Goal: Task Accomplishment & Management: Use online tool/utility

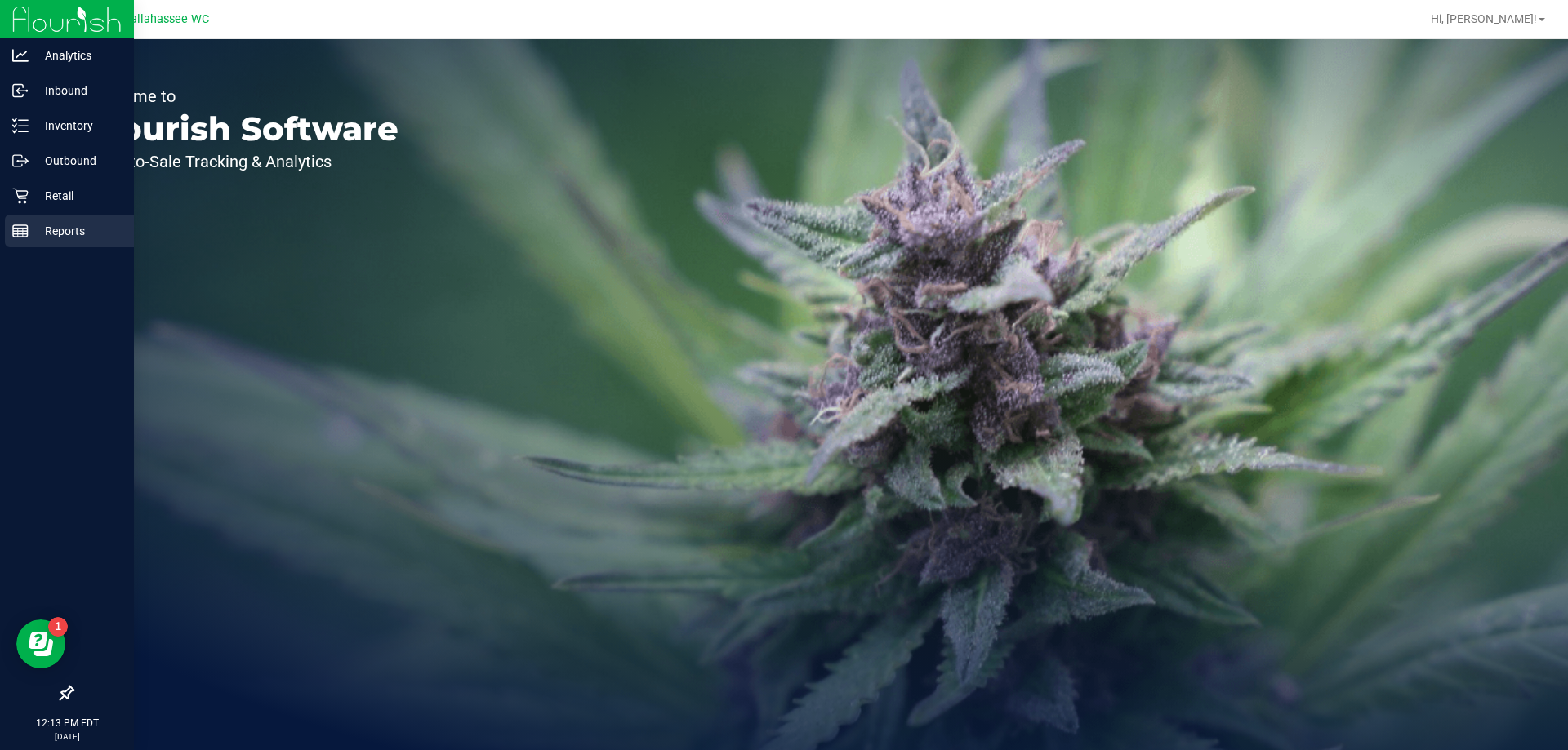
click at [20, 241] on div "Reports" at bounding box center [69, 231] width 129 height 32
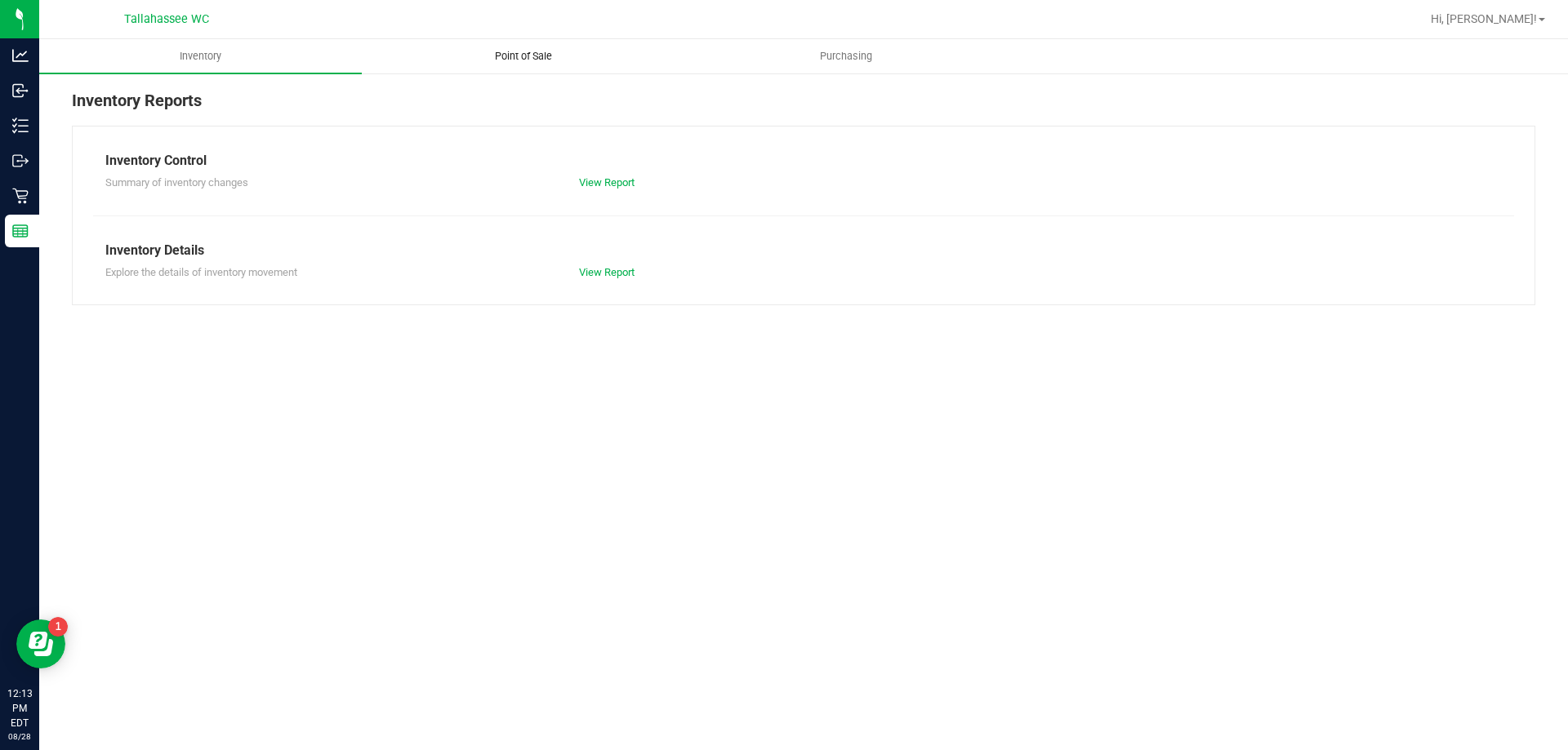
click at [499, 57] on span "Point of Sale" at bounding box center [523, 56] width 101 height 14
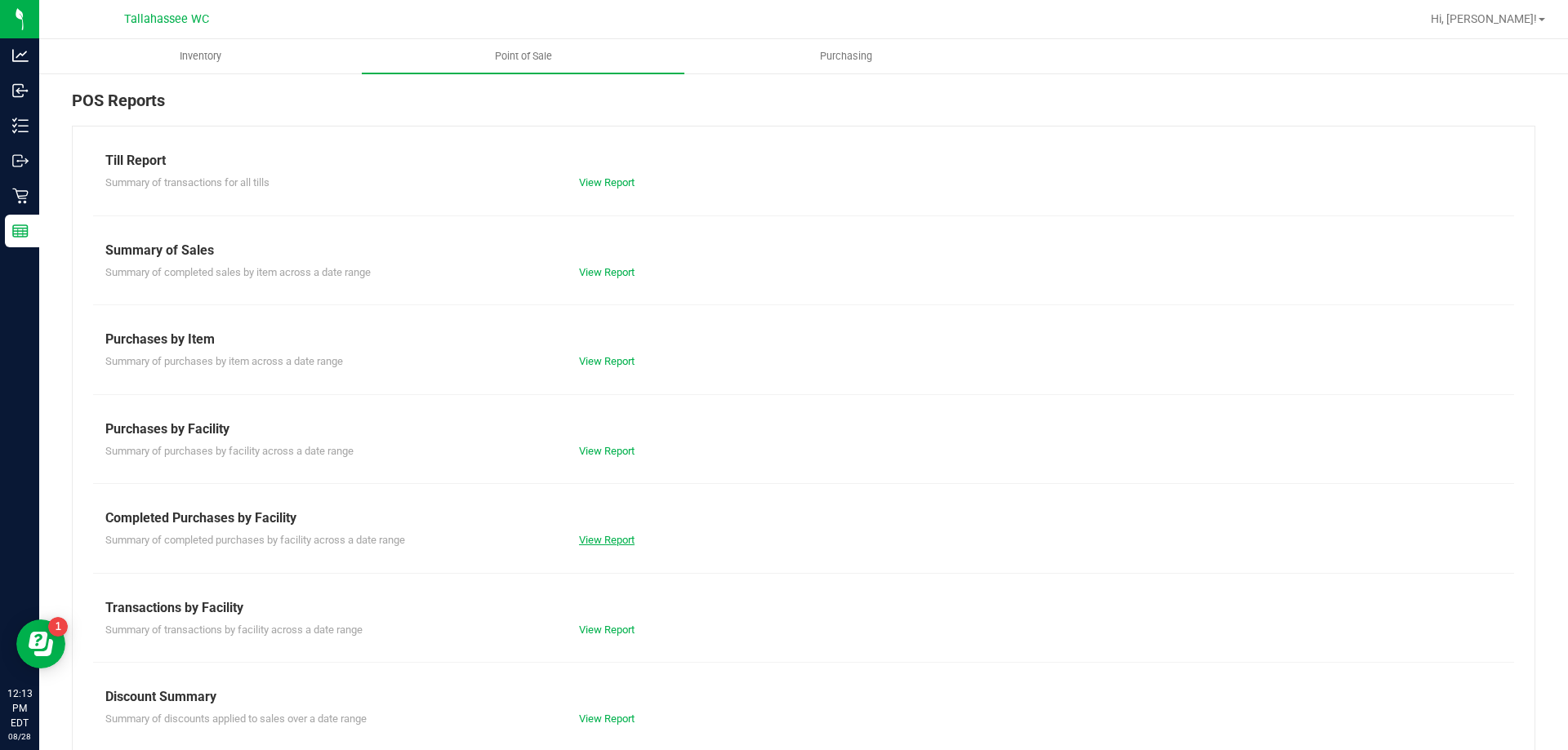
click at [595, 538] on link "View Report" at bounding box center [607, 540] width 56 height 13
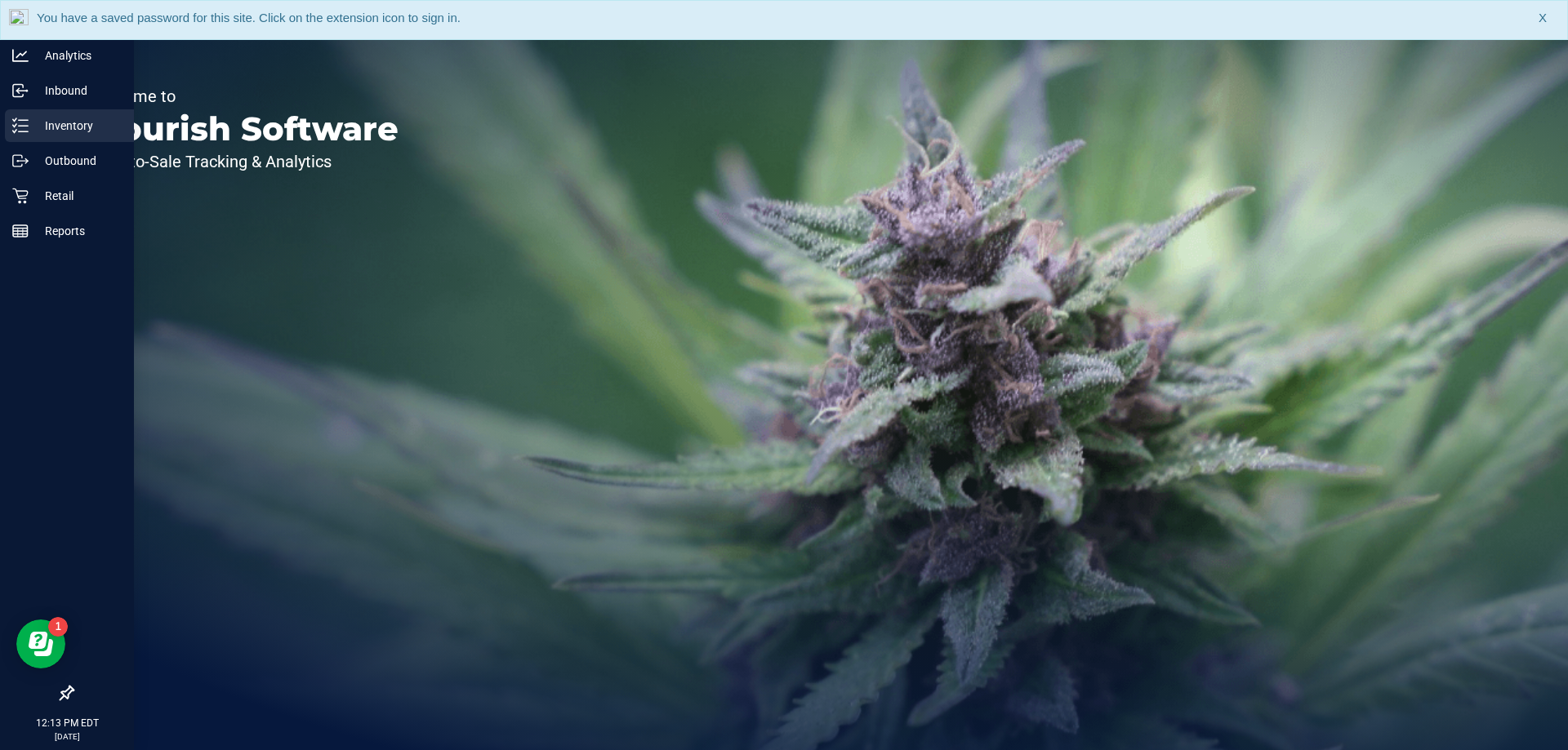
click at [18, 126] on icon at bounding box center [21, 125] width 16 height 16
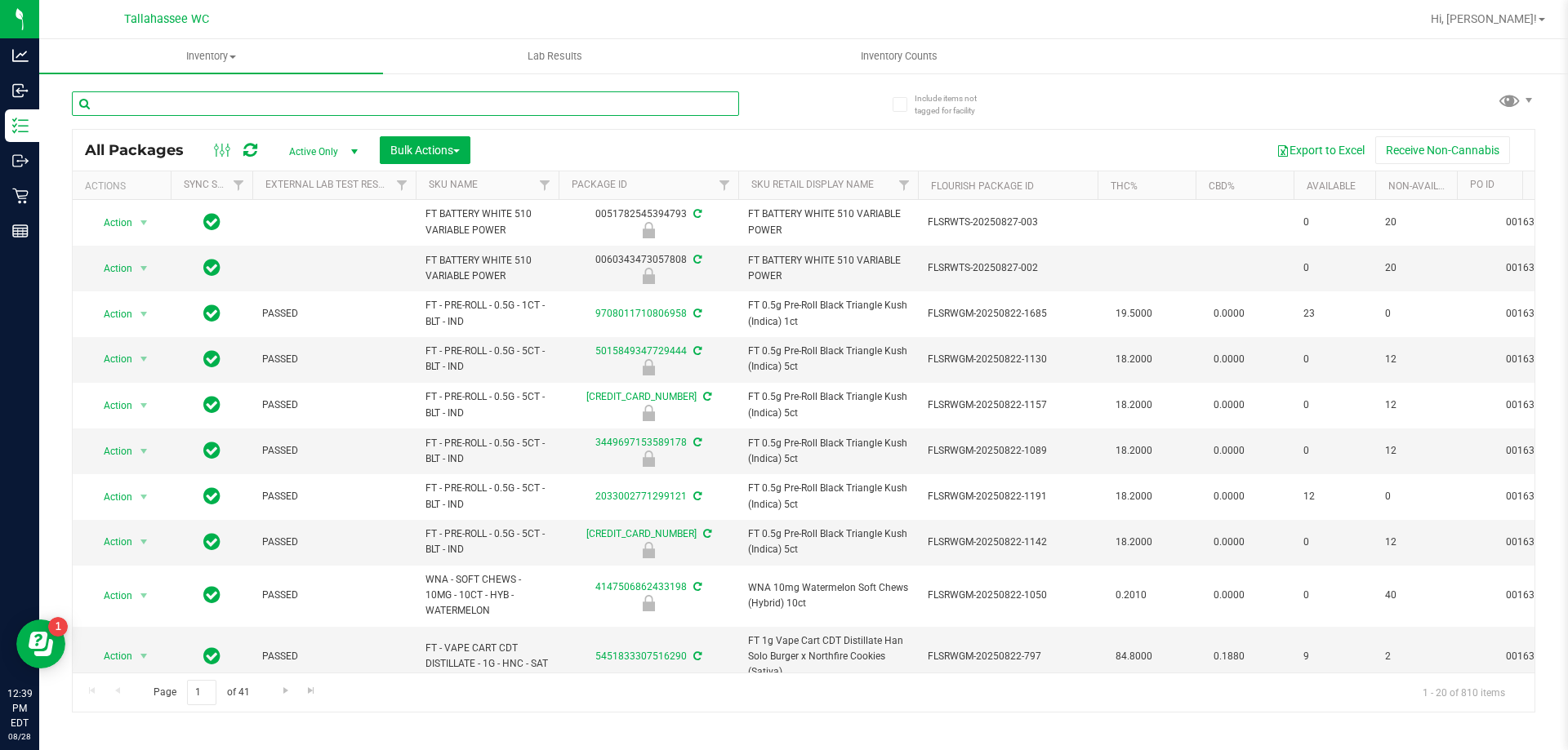
click at [155, 107] on input "text" at bounding box center [405, 103] width 667 height 24
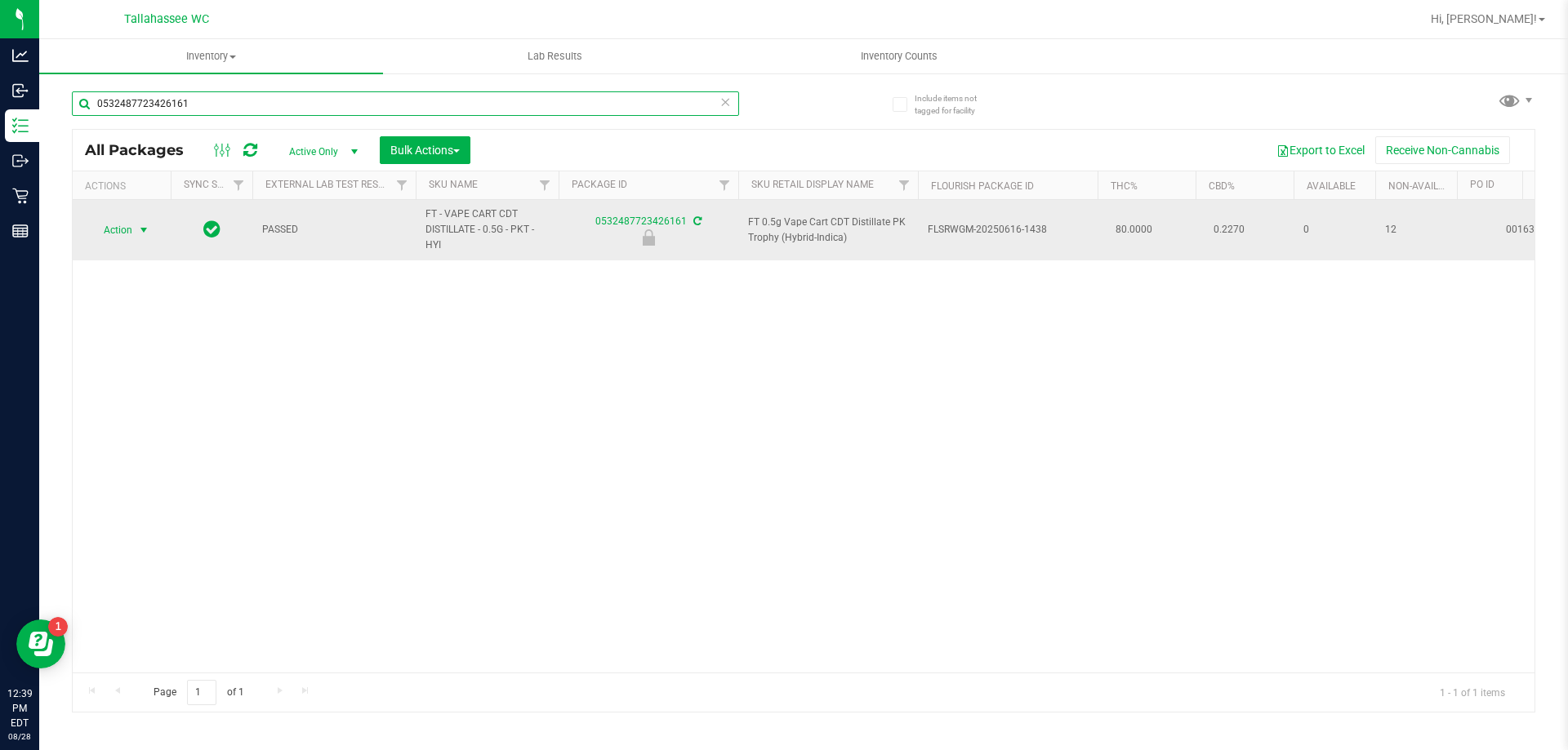
type input "0532487723426161"
click at [145, 238] on span "select" at bounding box center [143, 230] width 21 height 23
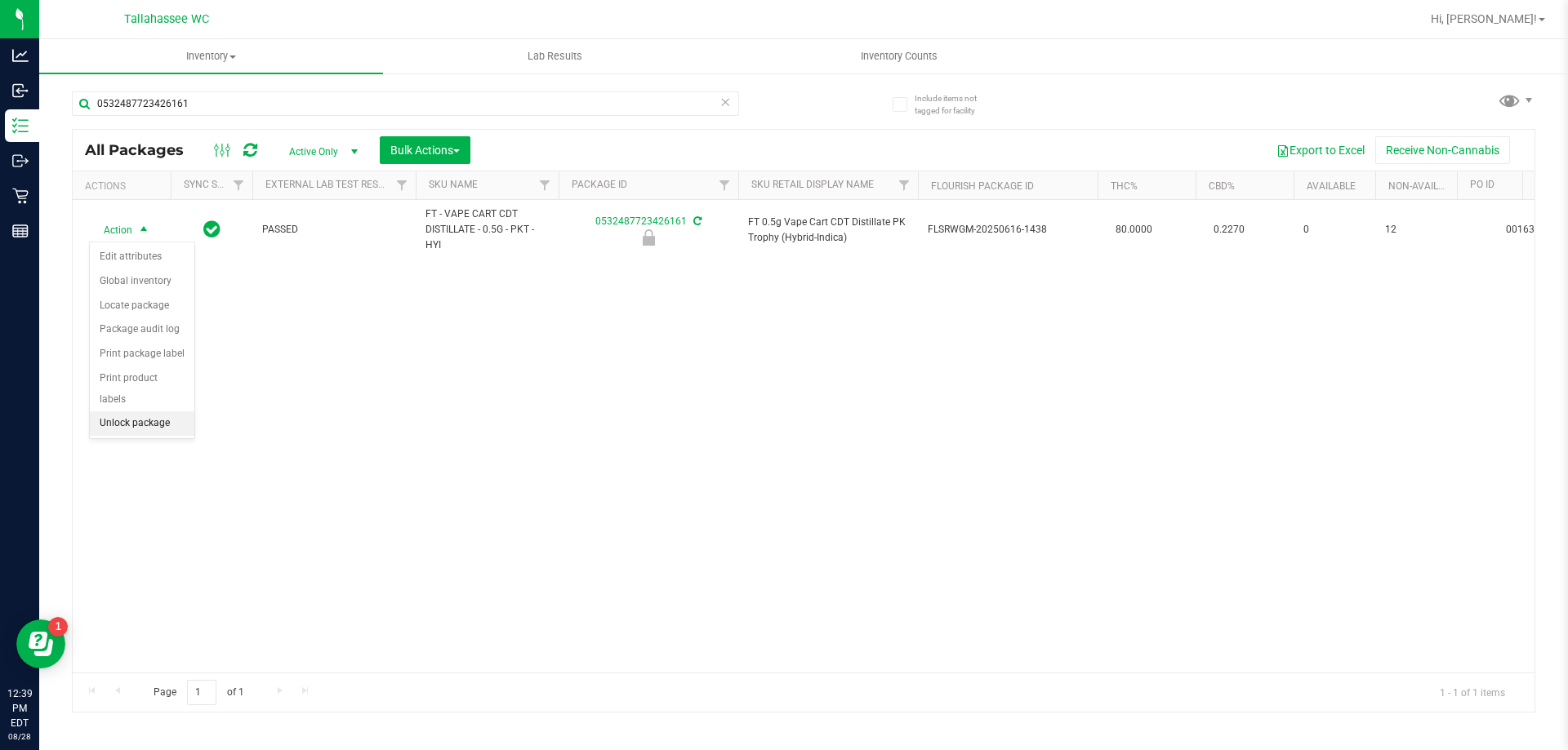
click at [176, 411] on li "Unlock package" at bounding box center [142, 423] width 105 height 24
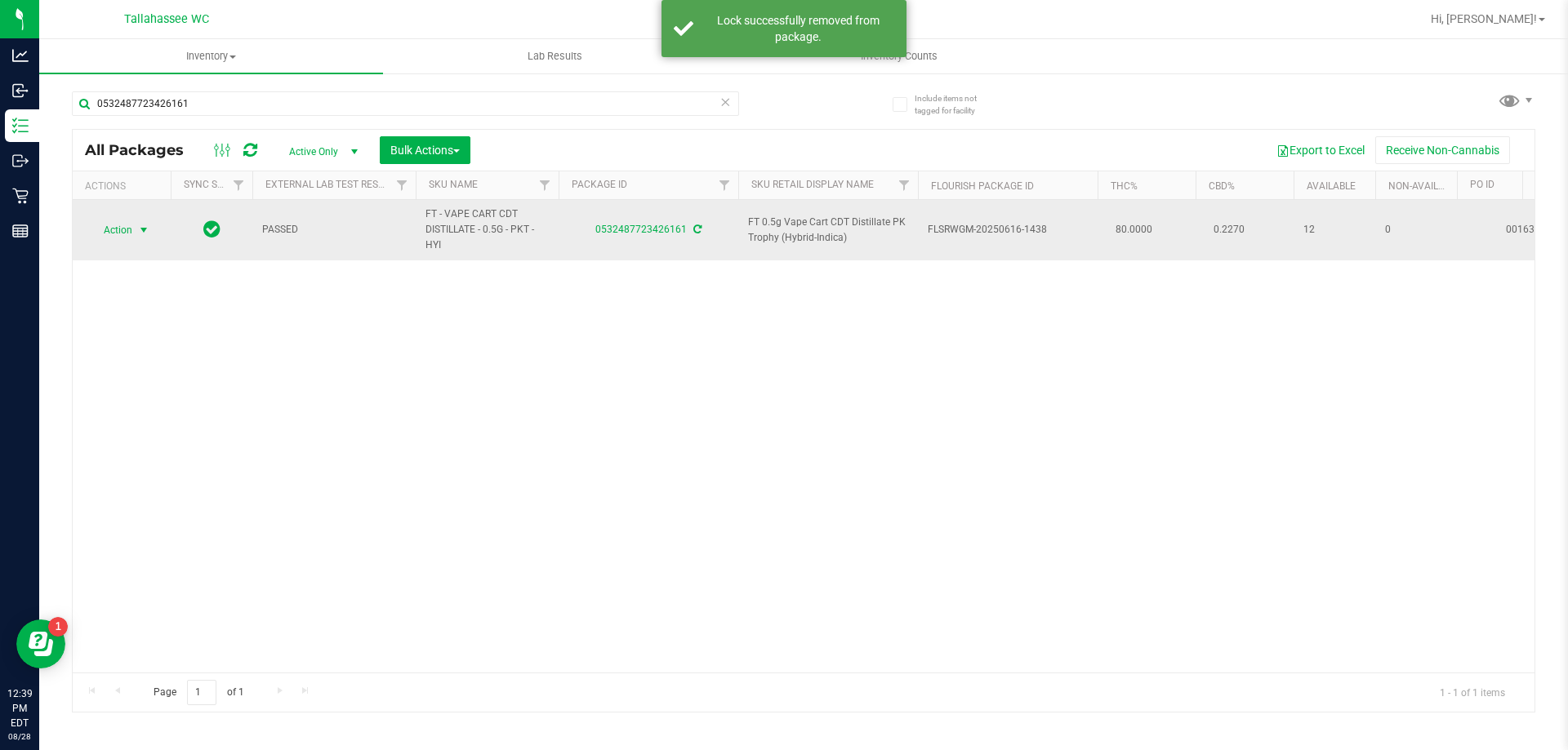
click at [145, 235] on span "select" at bounding box center [143, 230] width 13 height 13
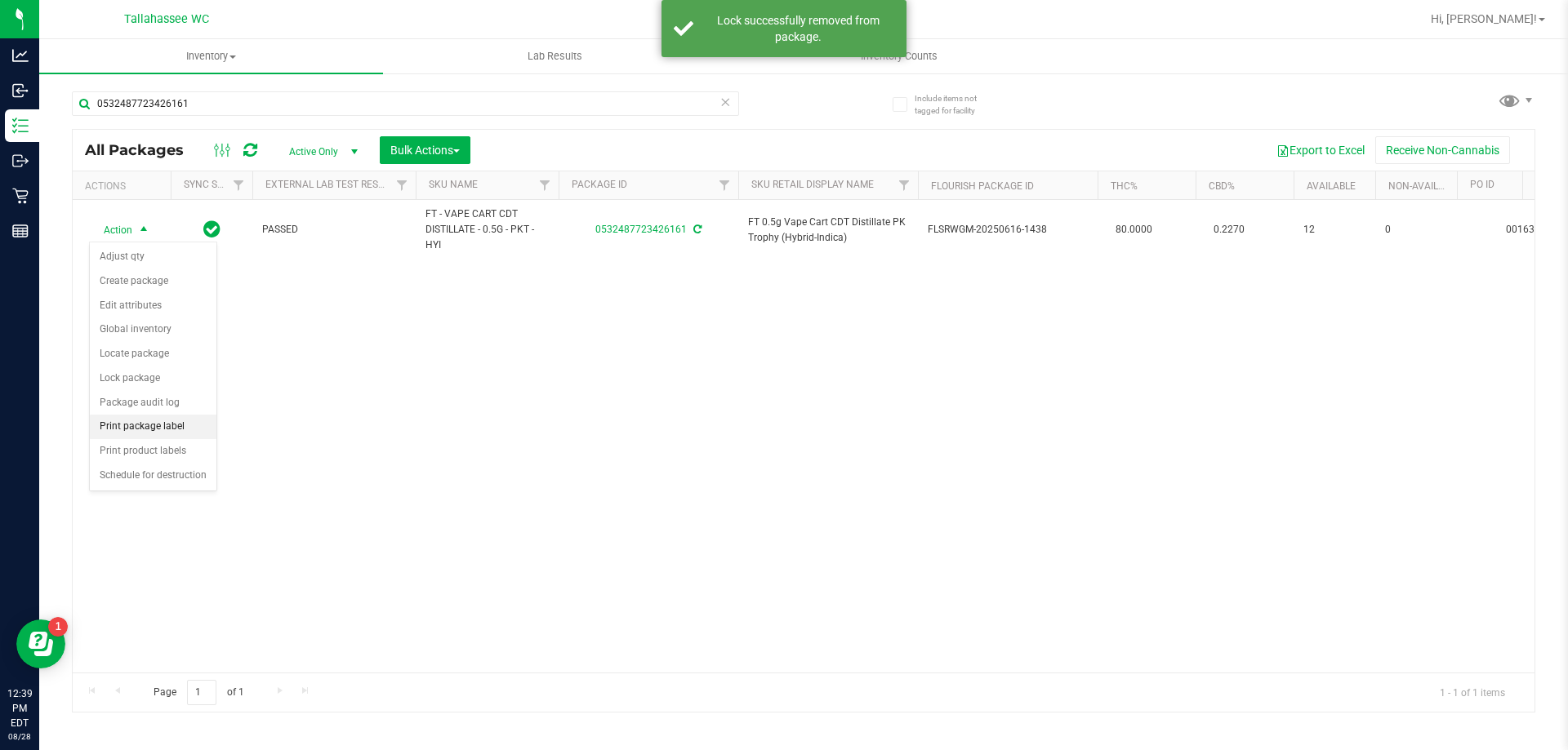
click at [175, 435] on li "Print package label" at bounding box center [152, 427] width 126 height 24
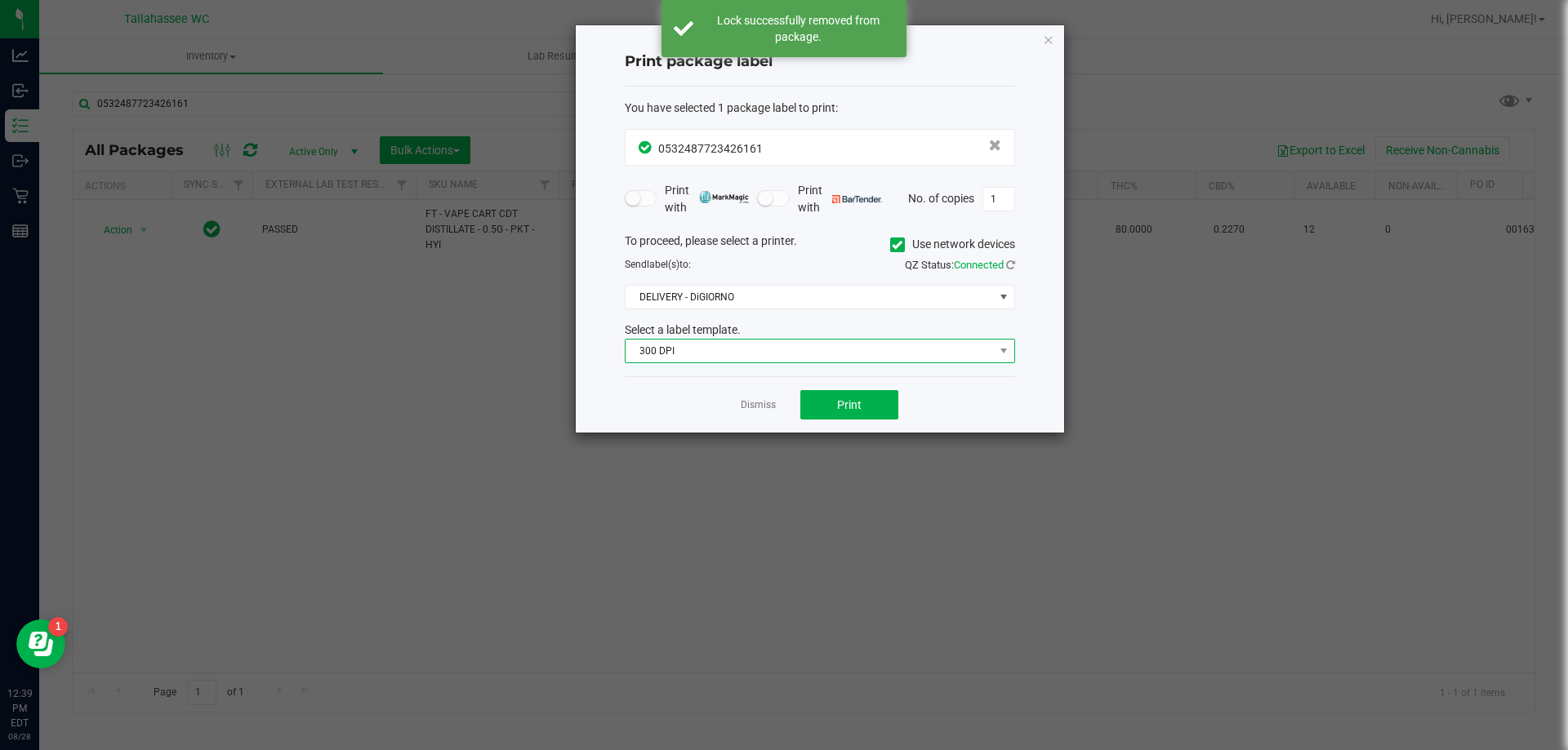
click at [820, 349] on span "300 DPI" at bounding box center [810, 351] width 368 height 23
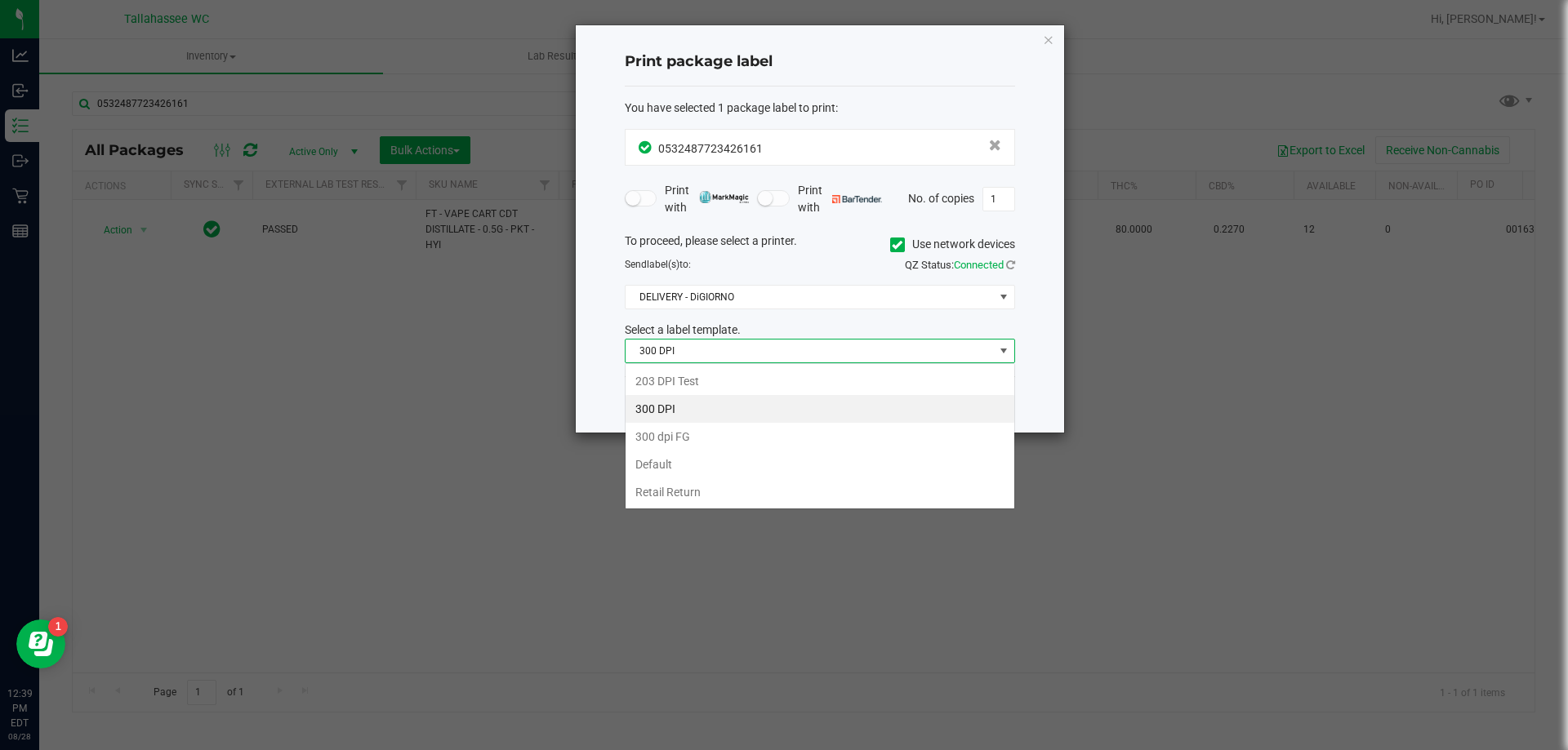
scroll to position [24, 390]
click at [760, 378] on li "203 DPI Test" at bounding box center [820, 381] width 389 height 28
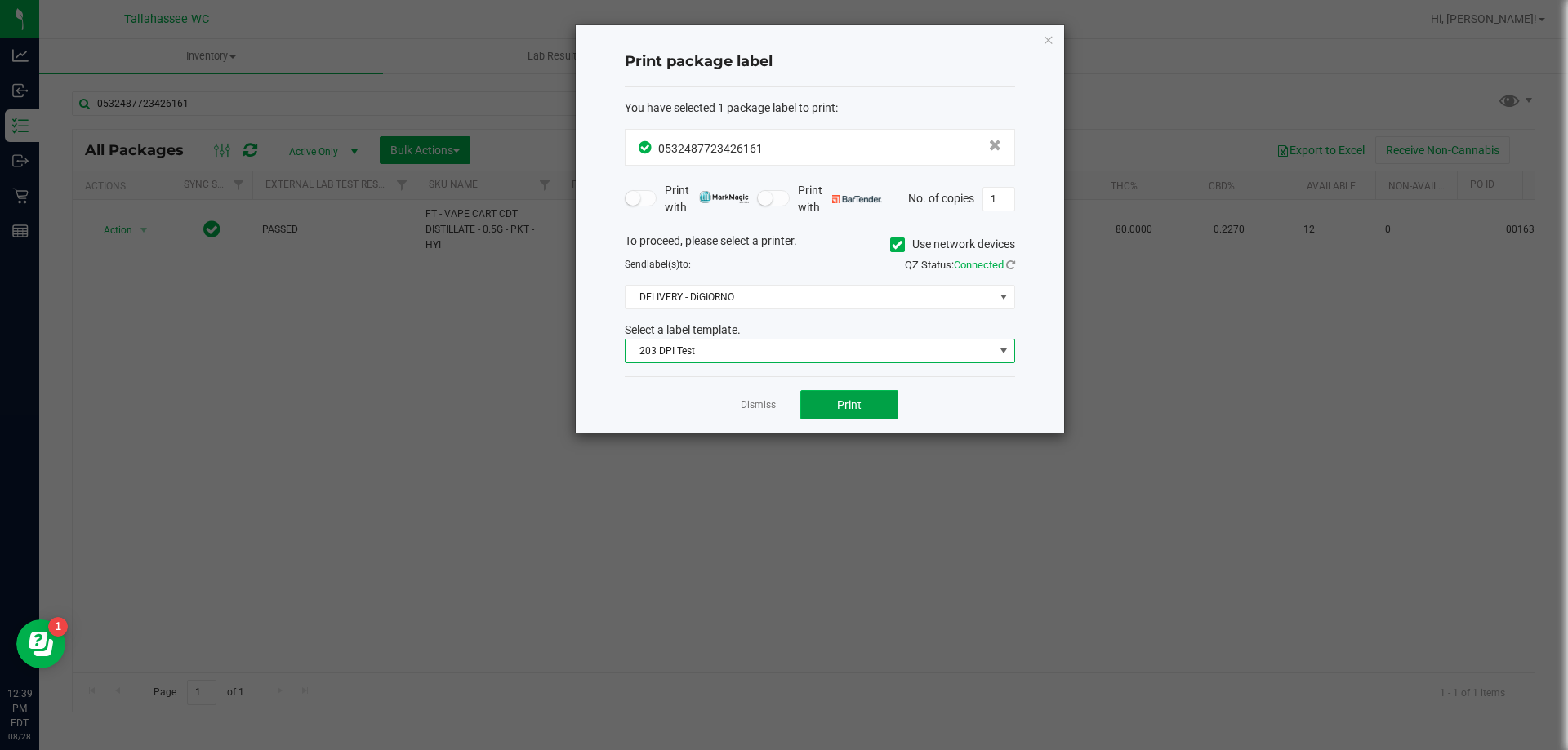
click at [823, 414] on button "Print" at bounding box center [849, 404] width 98 height 30
click at [753, 397] on app-cancel-button "Dismiss" at bounding box center [758, 405] width 35 height 17
click at [759, 418] on div "Dismiss Print" at bounding box center [819, 404] width 390 height 56
click at [760, 403] on link "Dismiss" at bounding box center [758, 404] width 35 height 13
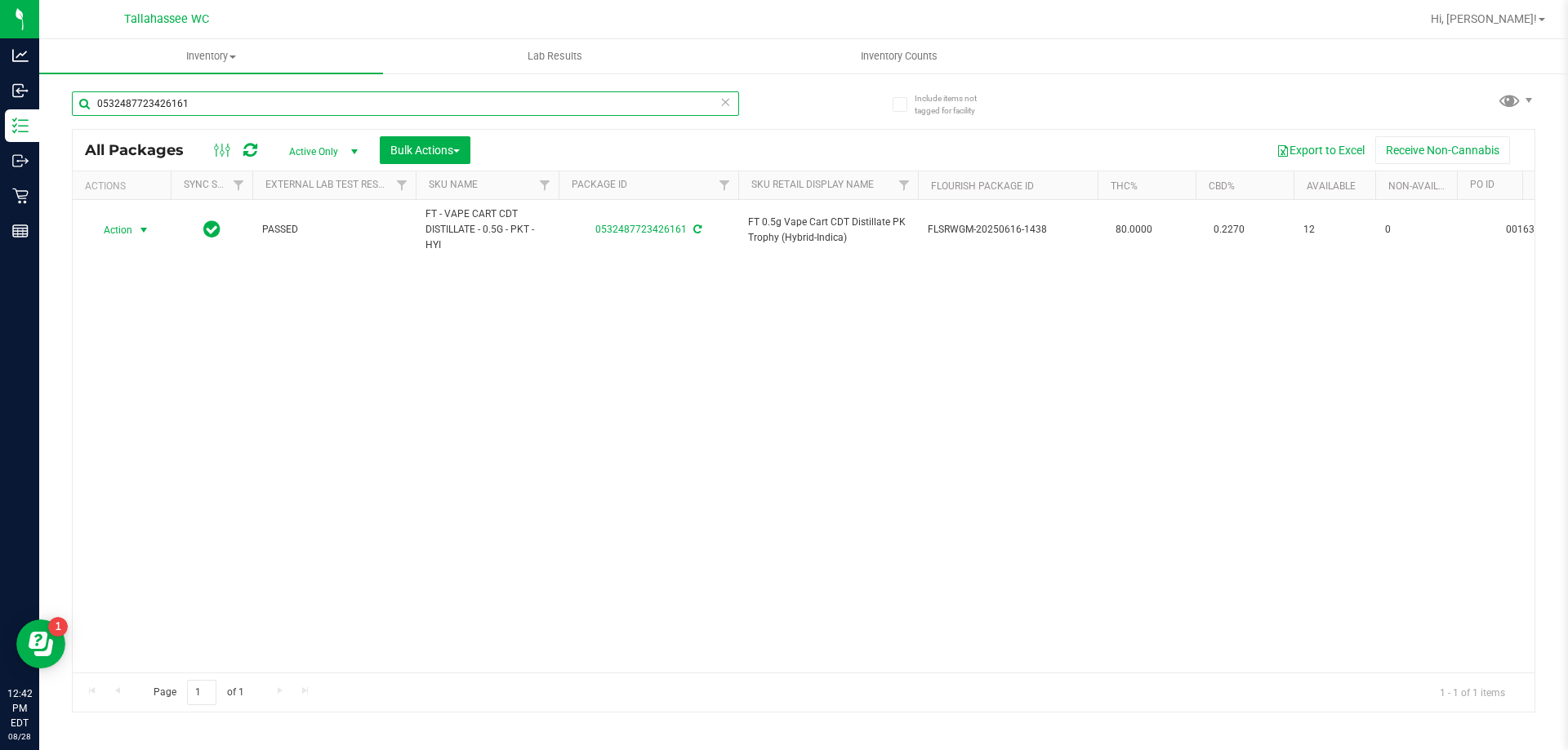
click at [221, 95] on input "0532487723426161" at bounding box center [405, 103] width 667 height 24
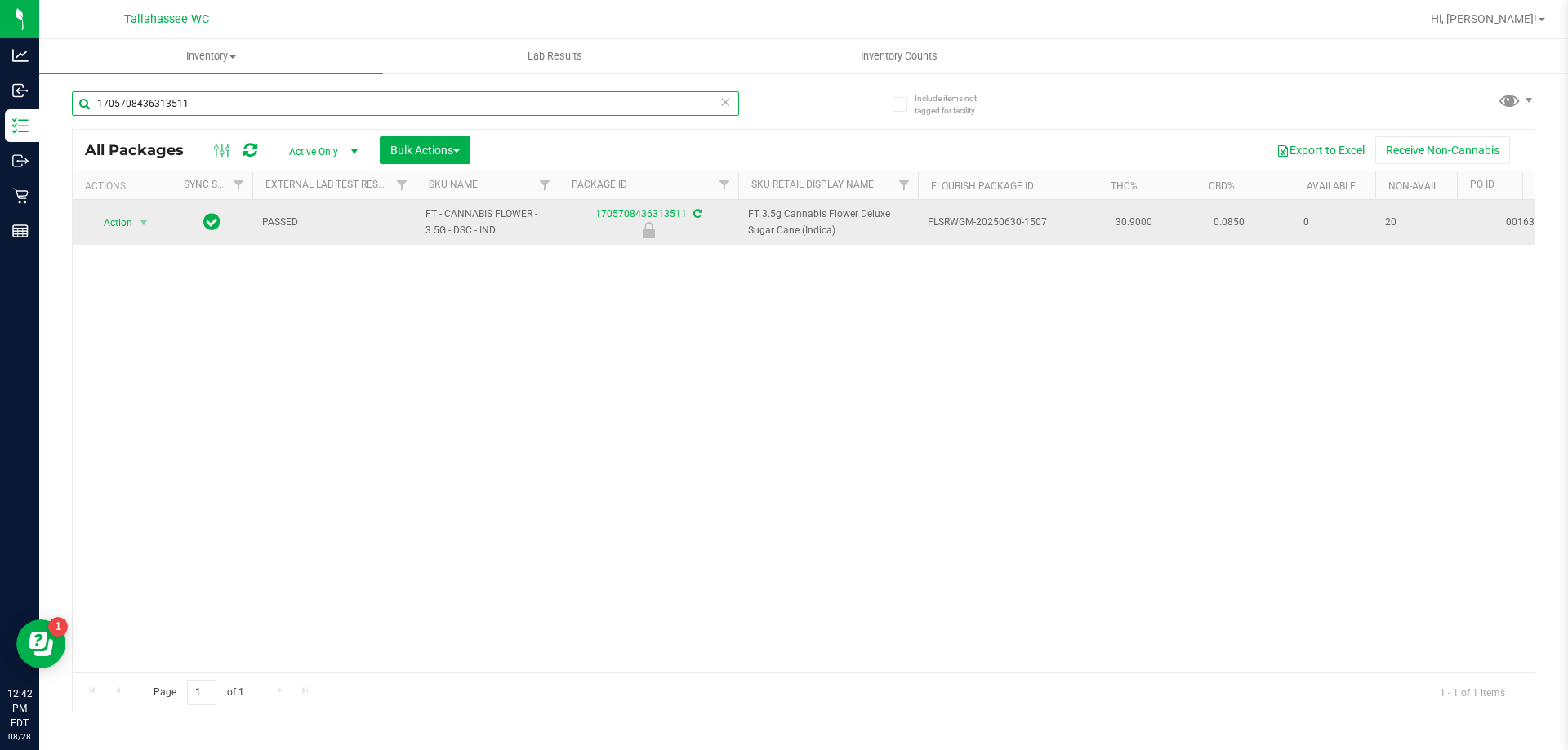
type input "1705708436313511"
click at [134, 224] on span "select" at bounding box center [143, 223] width 21 height 23
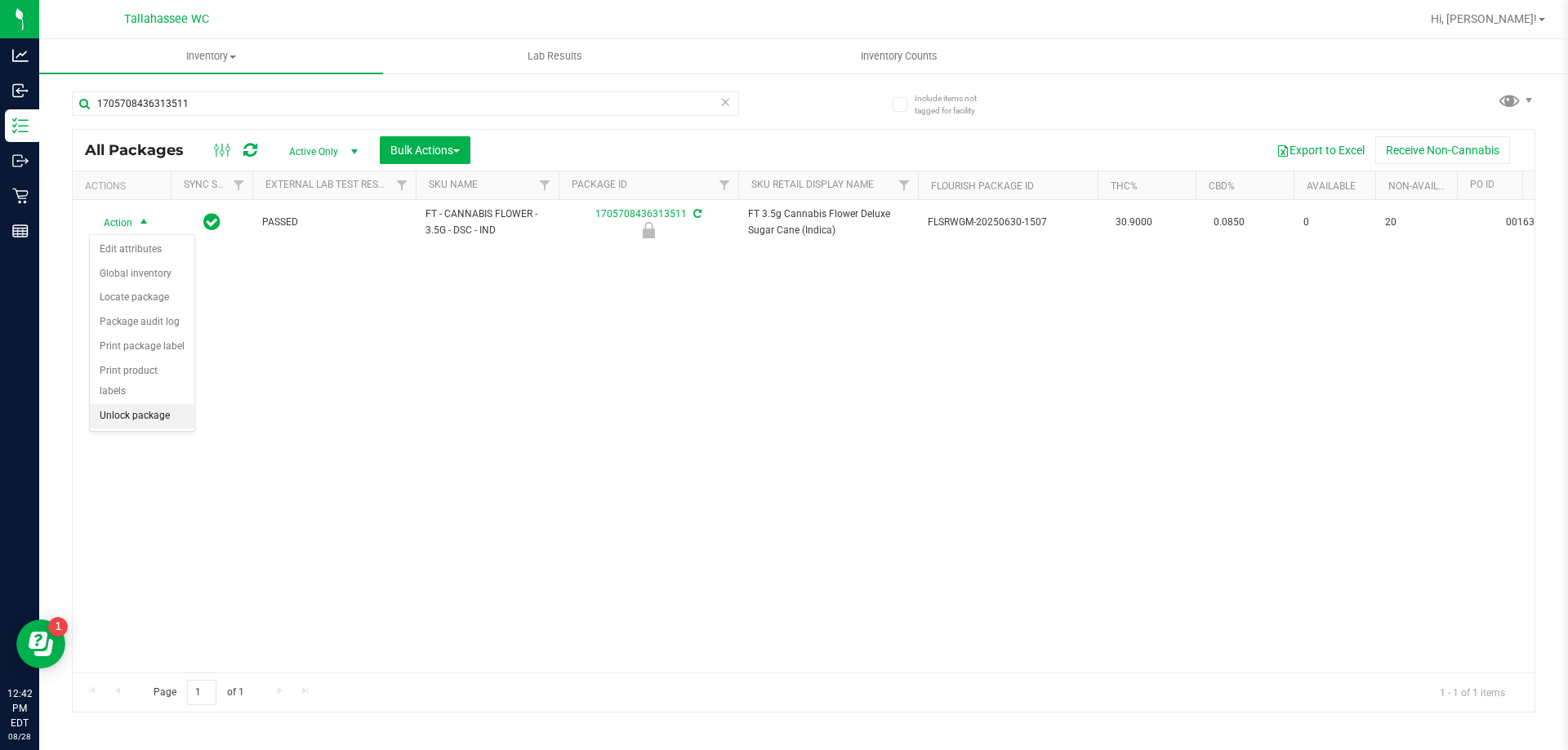
click at [166, 404] on li "Unlock package" at bounding box center [142, 416] width 105 height 24
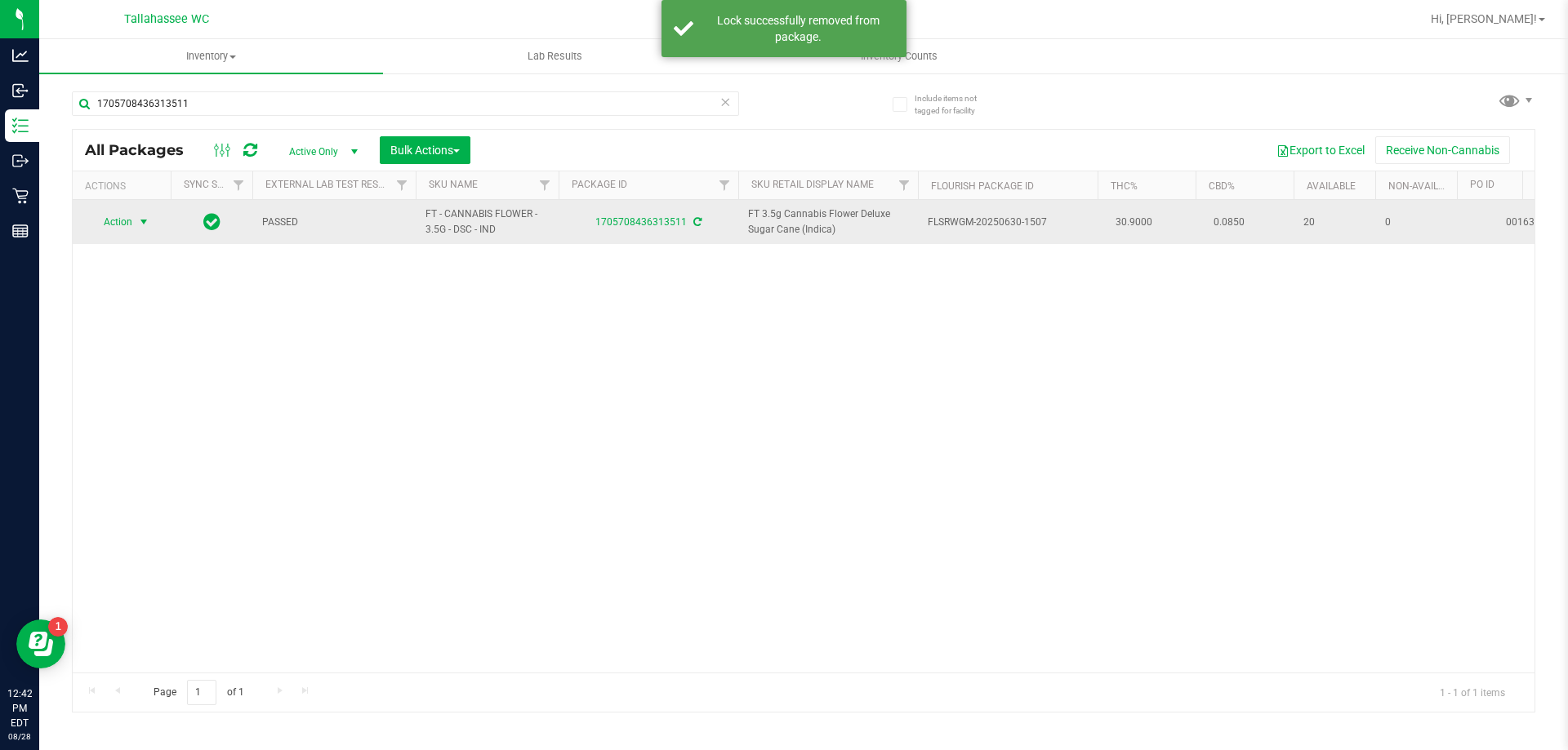
click at [143, 214] on span "select" at bounding box center [143, 222] width 21 height 23
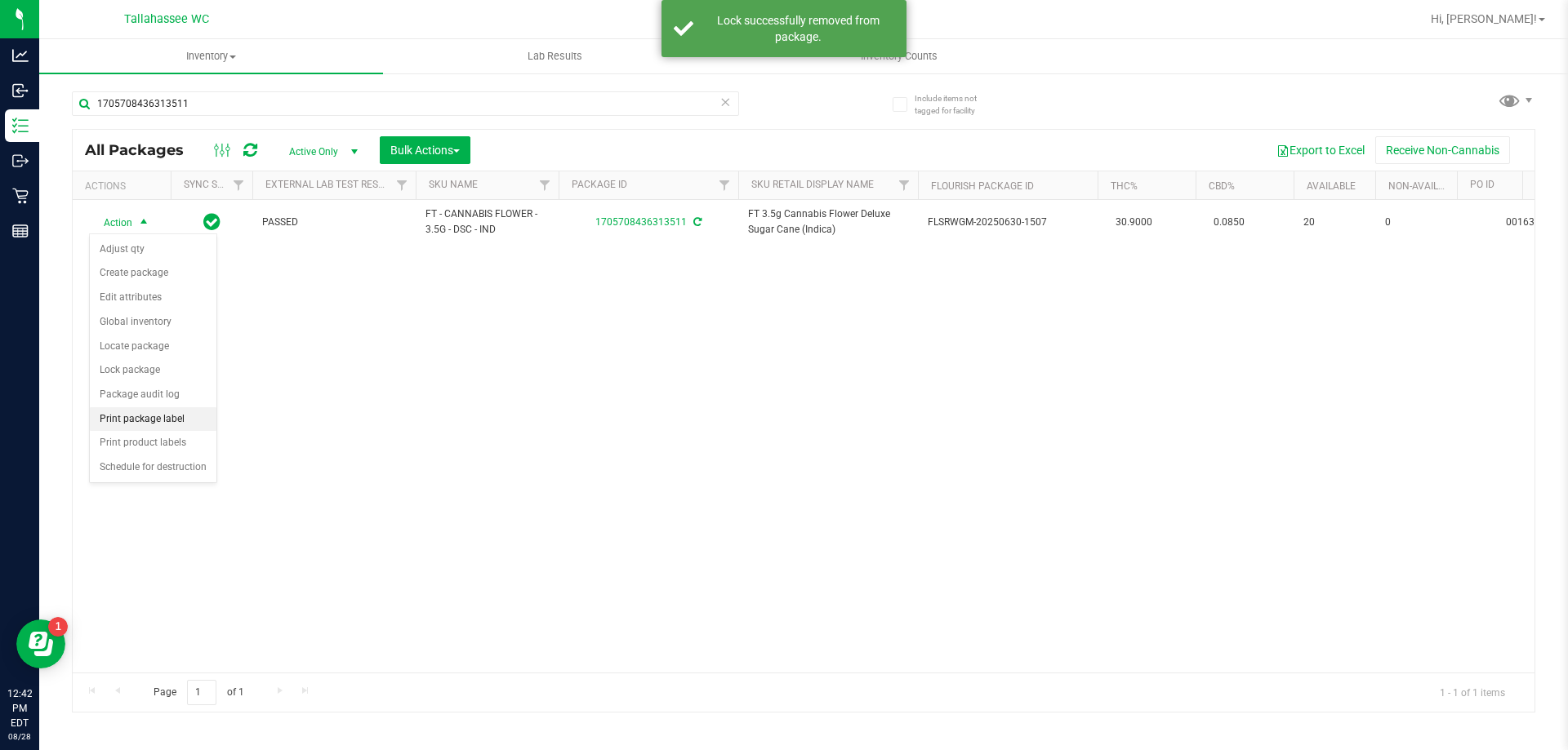
click at [197, 417] on li "Print package label" at bounding box center [152, 419] width 126 height 24
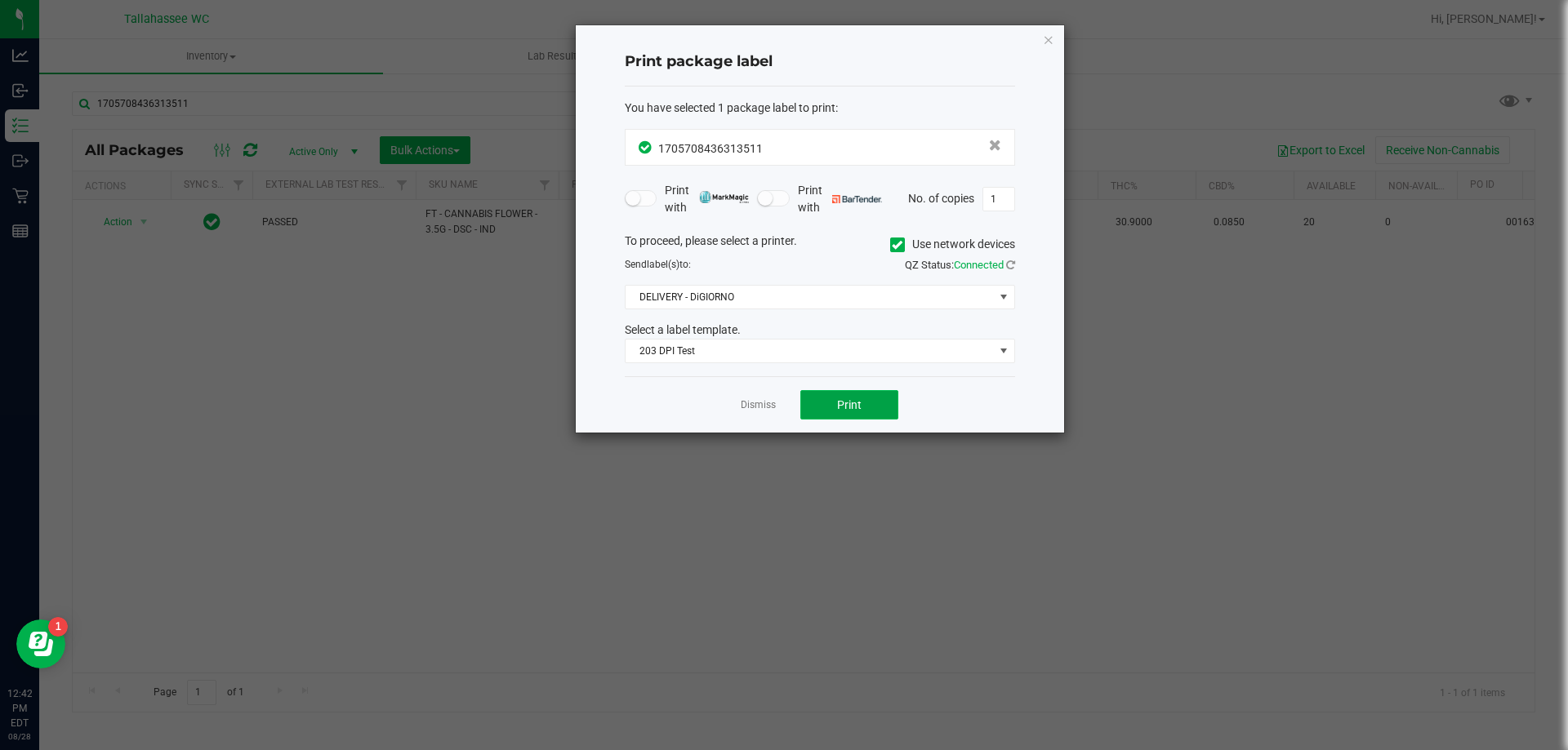
click at [868, 409] on button "Print" at bounding box center [849, 404] width 98 height 30
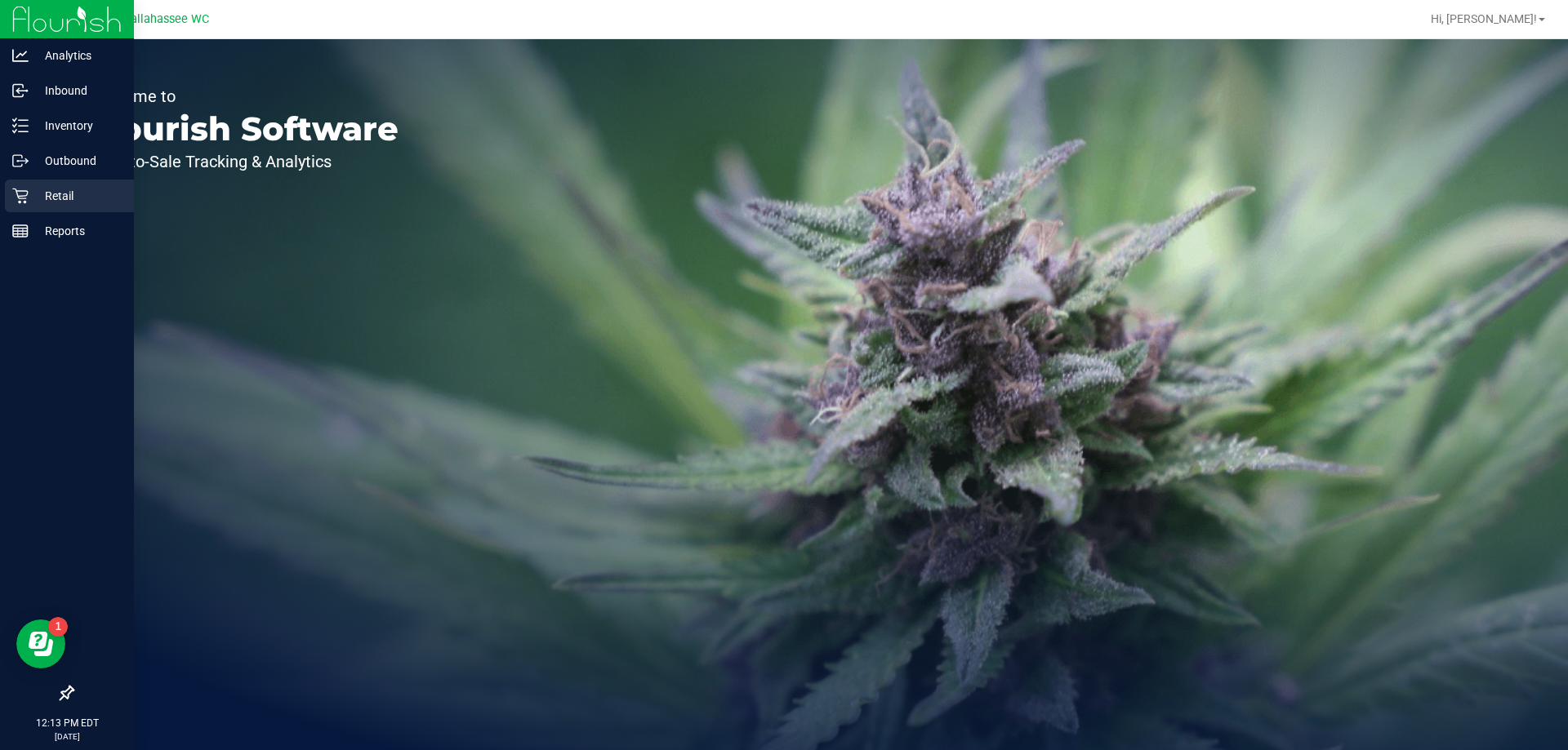
click at [22, 187] on icon at bounding box center [21, 195] width 16 height 16
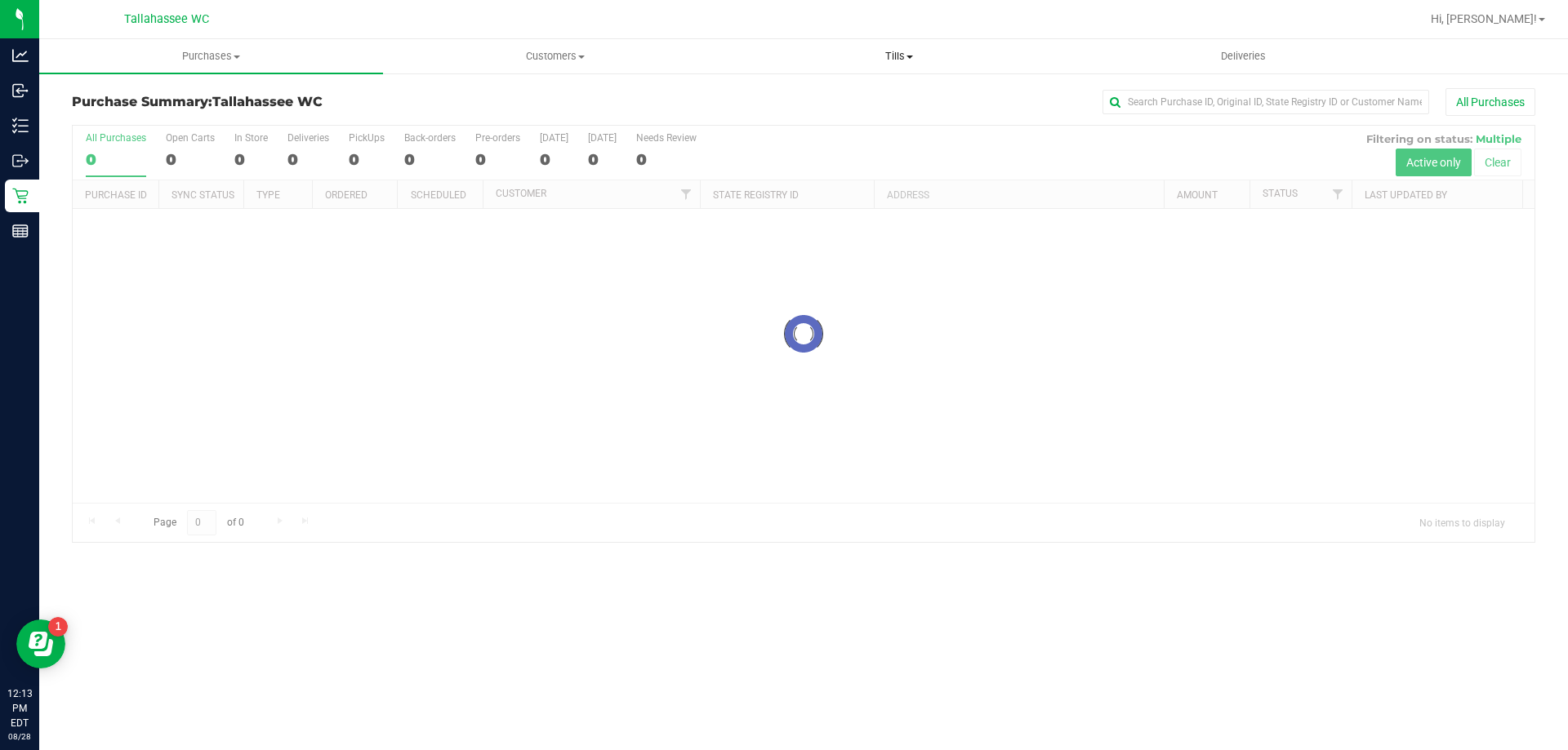
click at [895, 51] on span "Tills" at bounding box center [899, 56] width 342 height 14
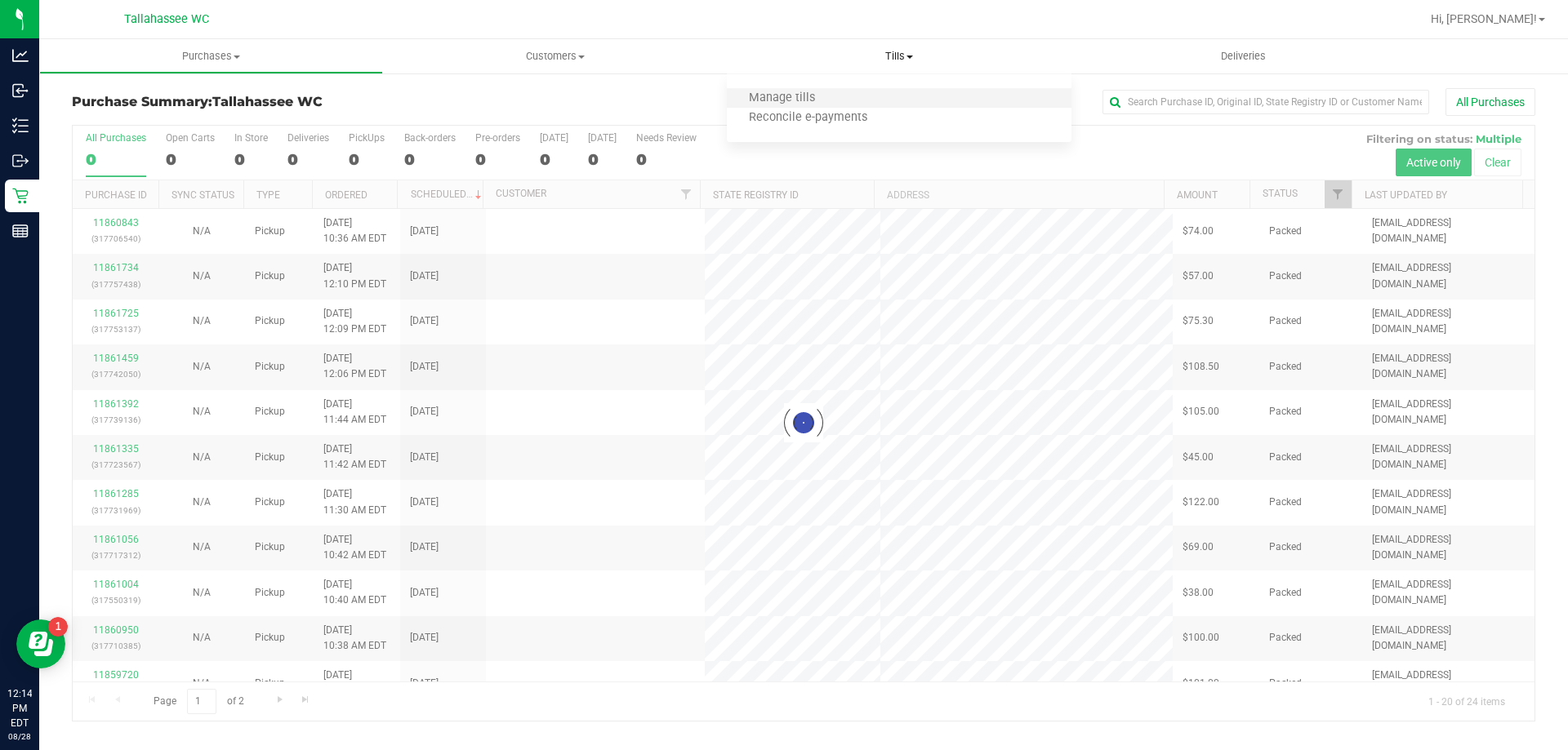
click at [850, 103] on li "Manage tills" at bounding box center [898, 99] width 343 height 20
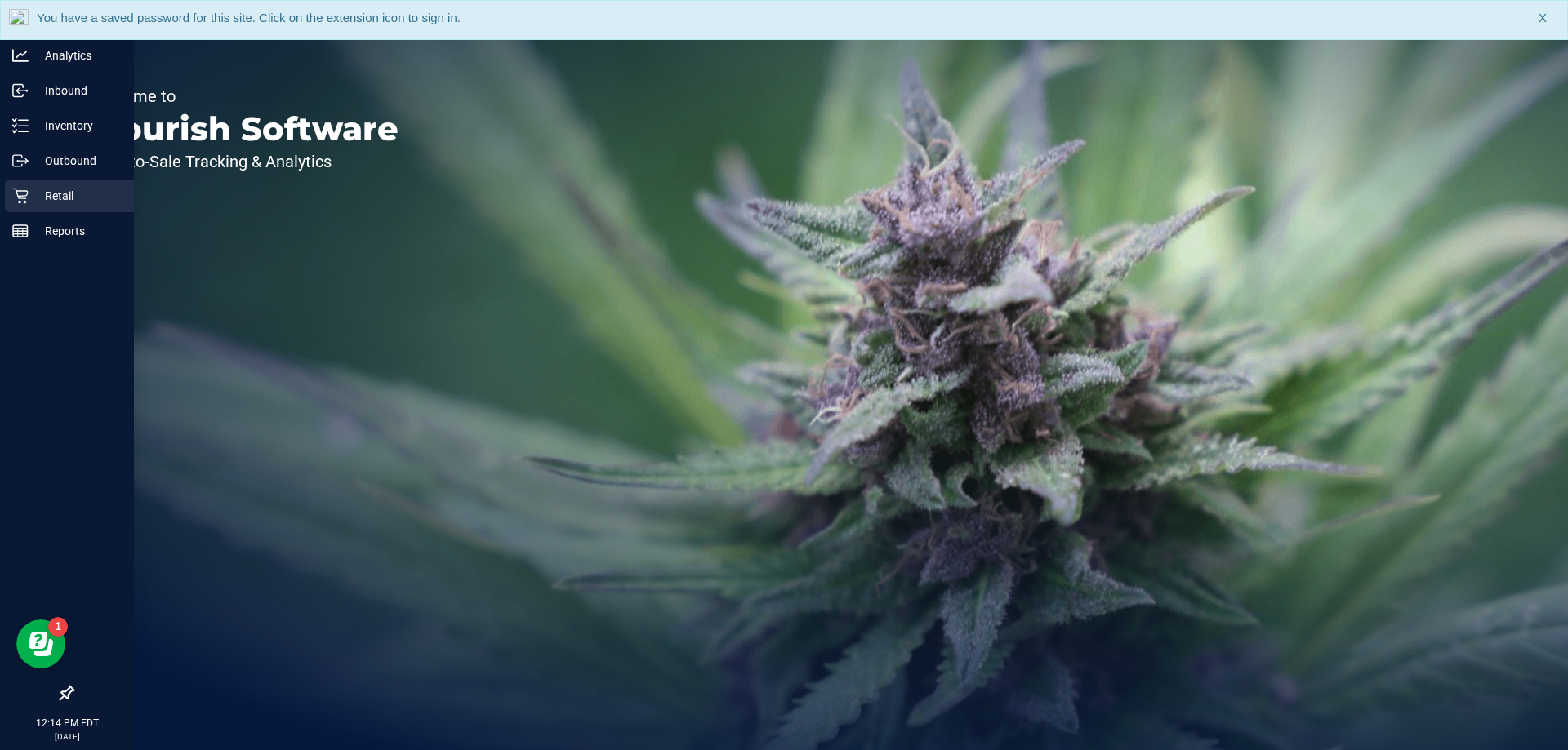
click at [26, 202] on icon at bounding box center [20, 195] width 15 height 15
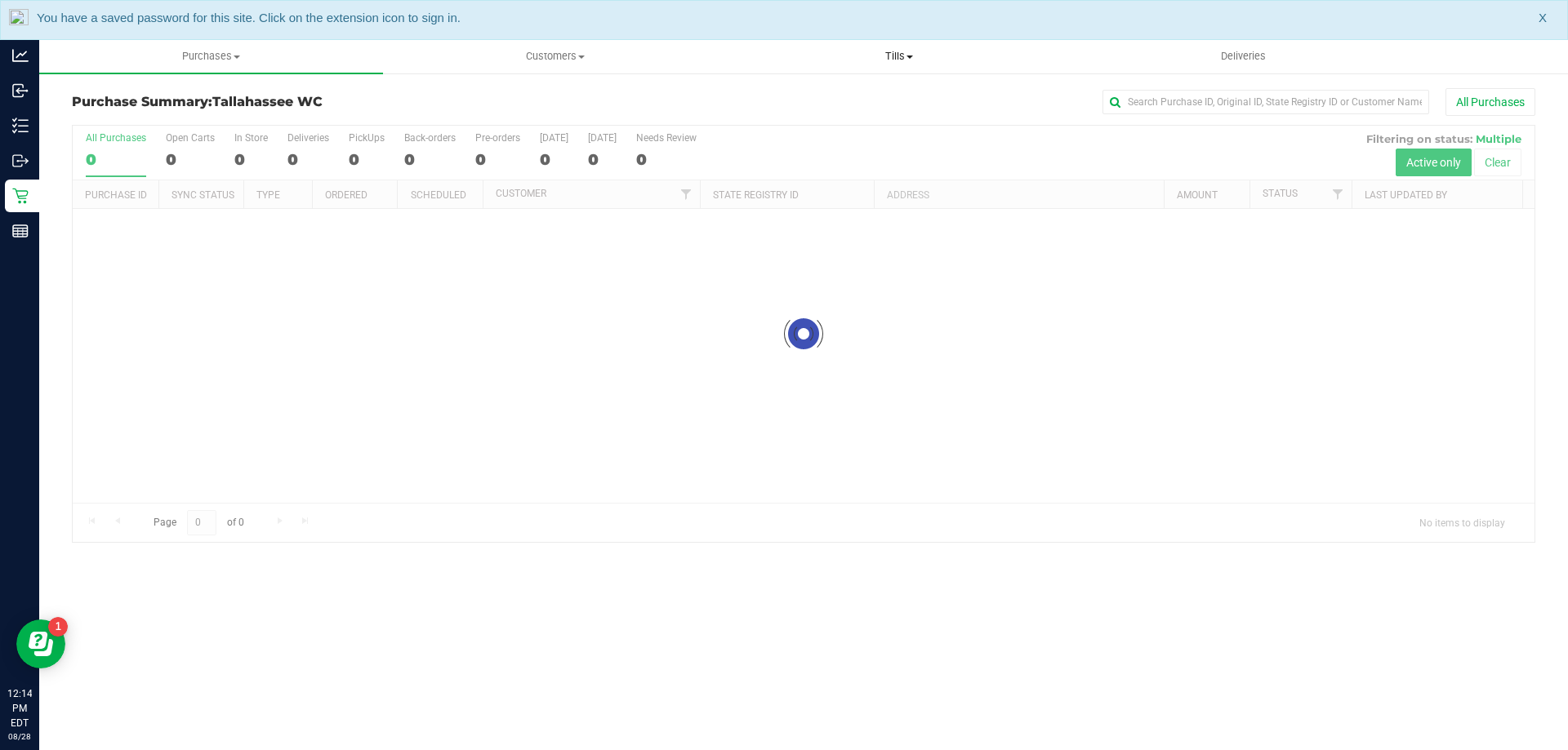
click at [907, 53] on span "Tills" at bounding box center [899, 56] width 342 height 14
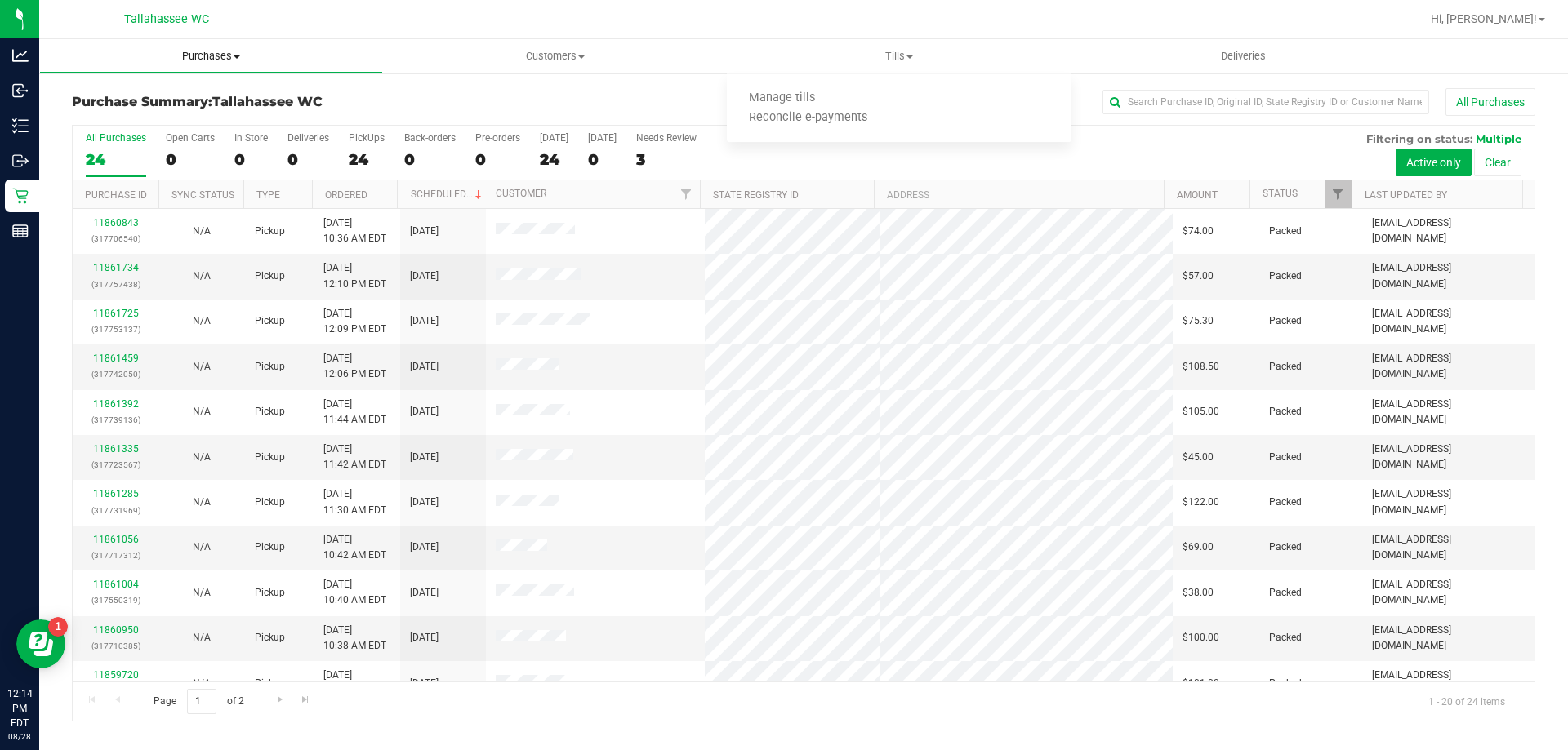
click at [207, 58] on span "Purchases" at bounding box center [212, 56] width 342 height 14
click at [194, 118] on li "Fulfillment" at bounding box center [211, 118] width 343 height 20
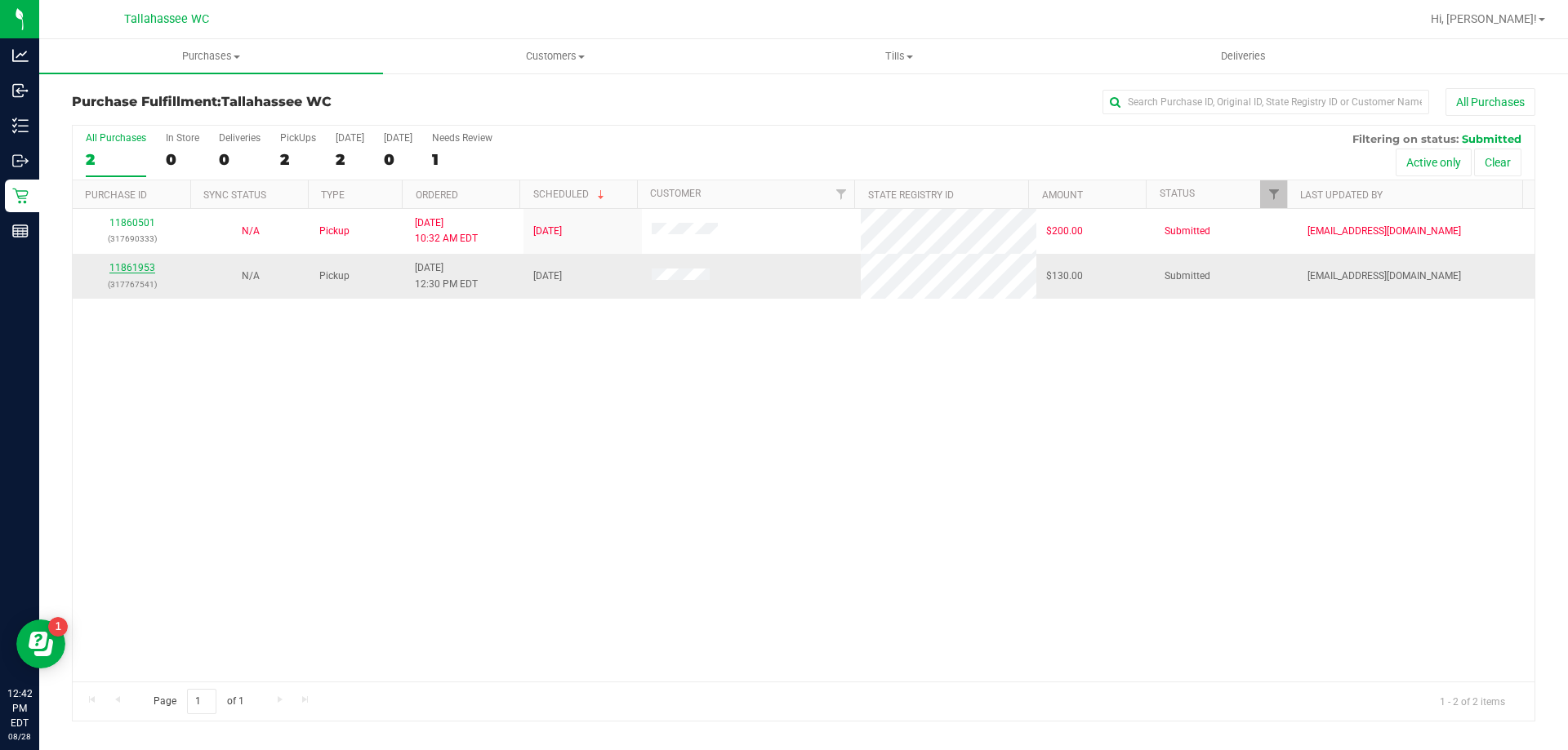
click at [146, 269] on link "11861953" at bounding box center [132, 267] width 46 height 12
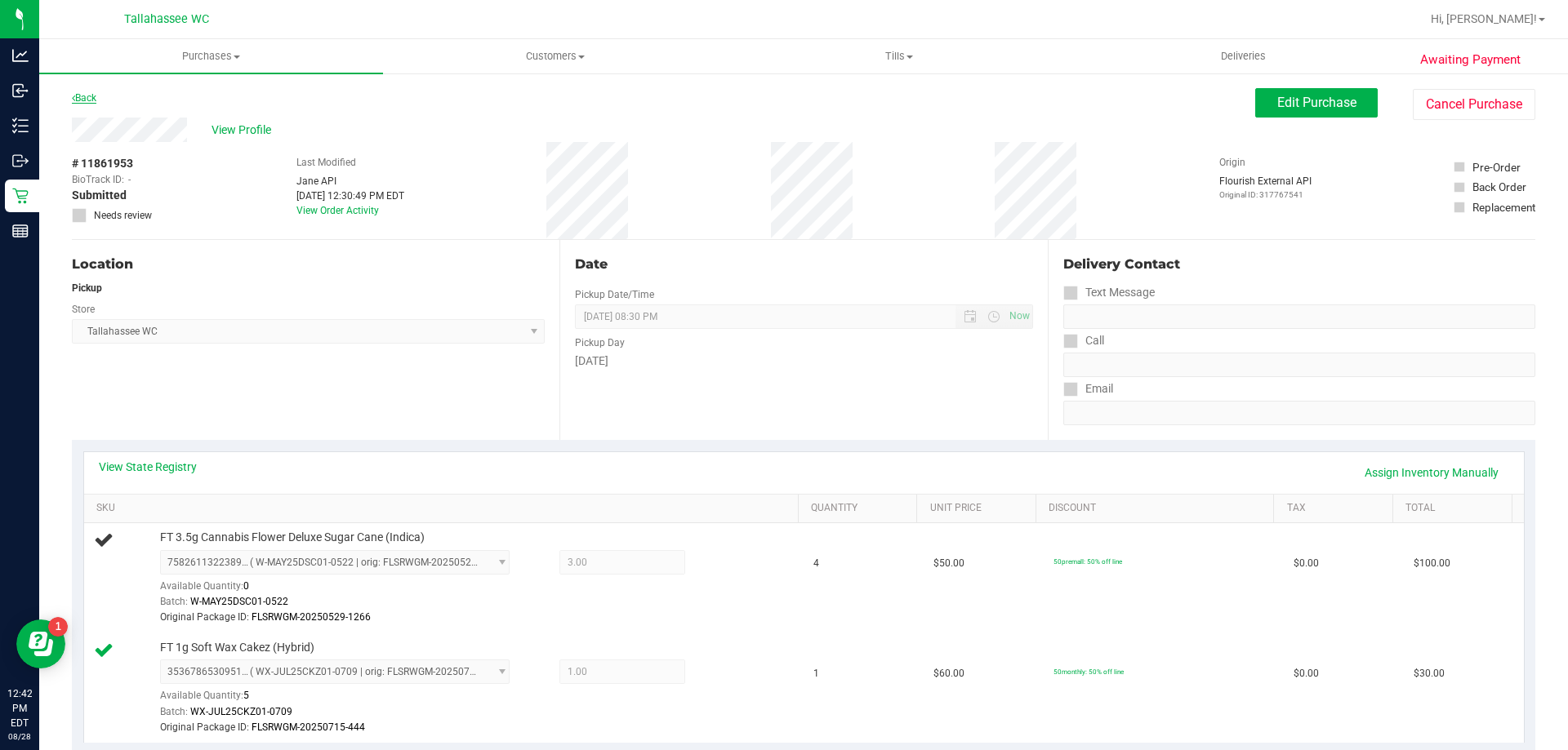
click at [90, 99] on link "Back" at bounding box center [83, 98] width 24 height 12
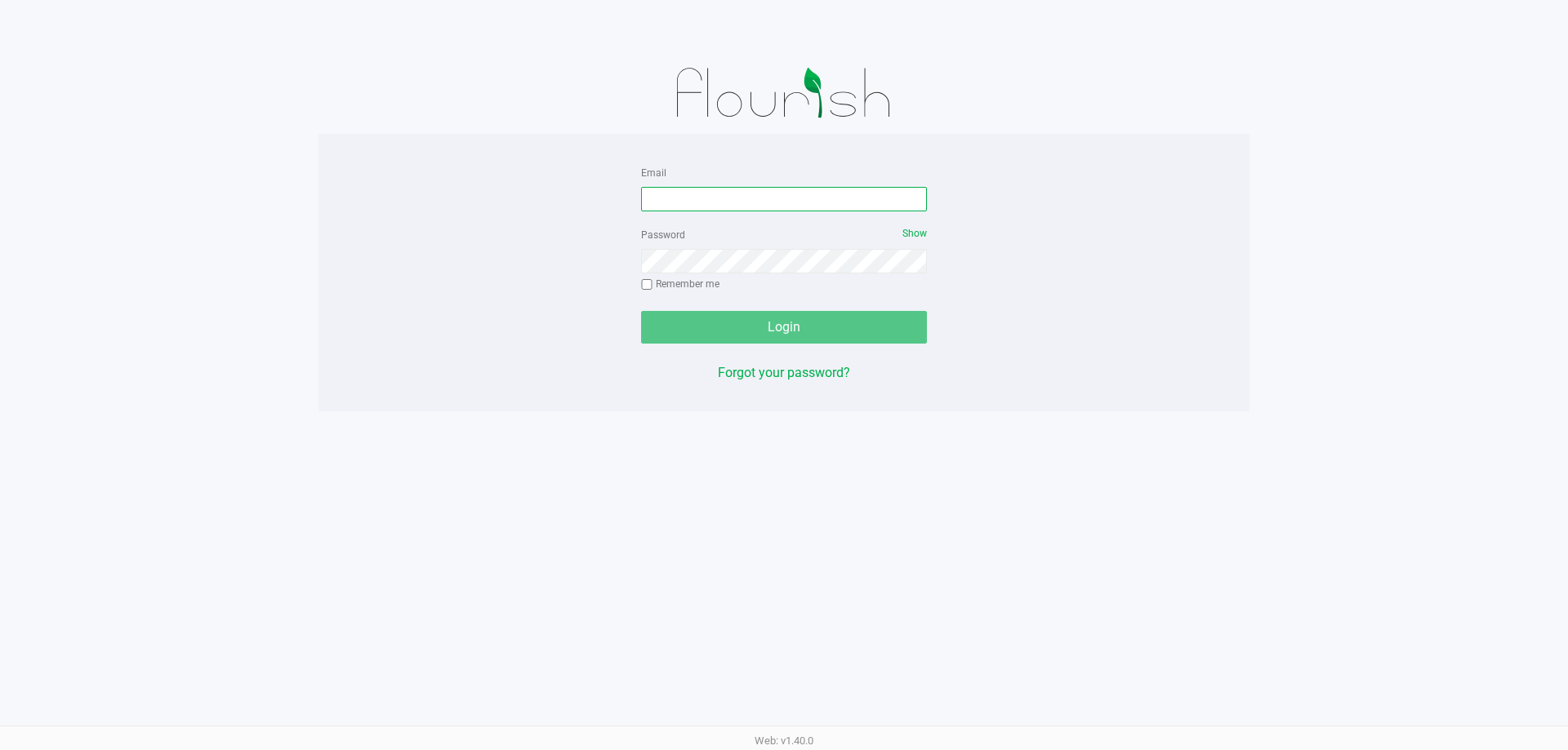
click at [760, 203] on input "Email" at bounding box center [784, 199] width 286 height 24
type input "[EMAIL_ADDRESS][DOMAIN_NAME]"
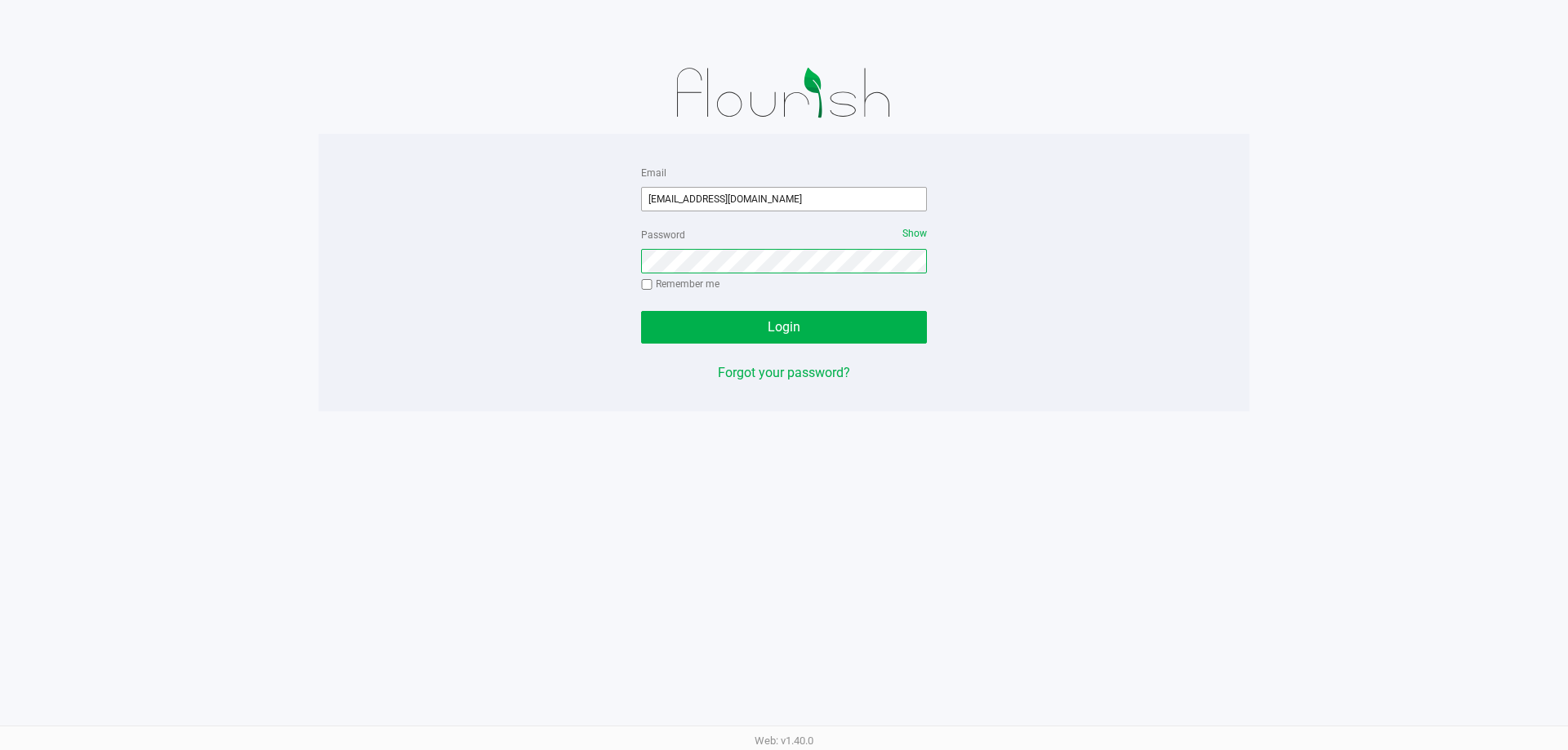
click at [641, 311] on button "Login" at bounding box center [784, 327] width 286 height 32
